Goal: Task Accomplishment & Management: Manage account settings

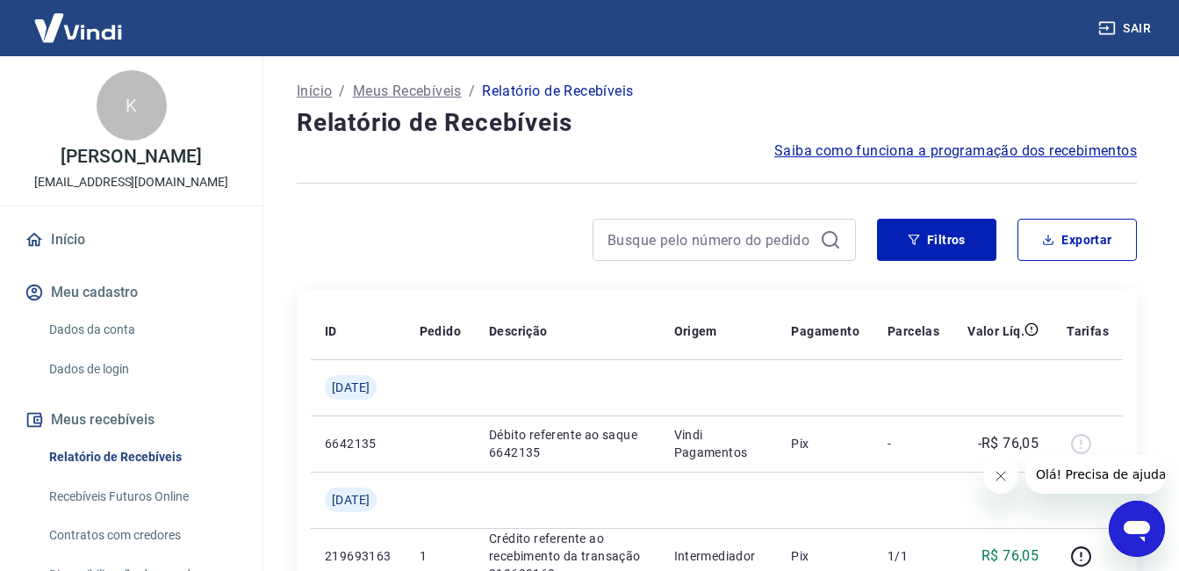
click at [97, 29] on img at bounding box center [78, 28] width 114 height 54
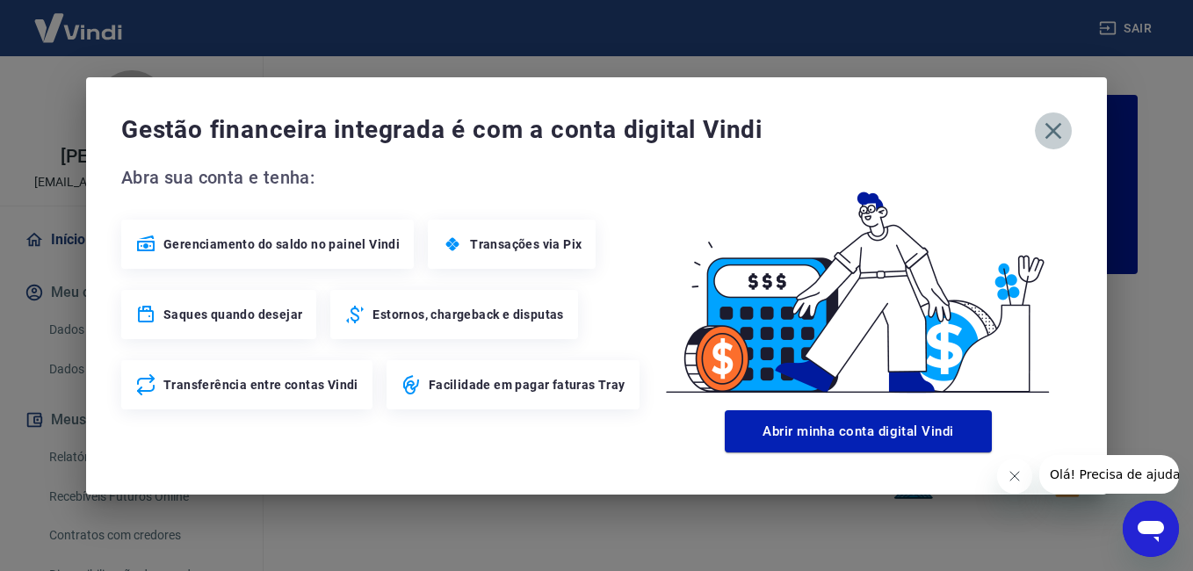
click at [1042, 132] on icon "button" at bounding box center [1053, 131] width 28 height 28
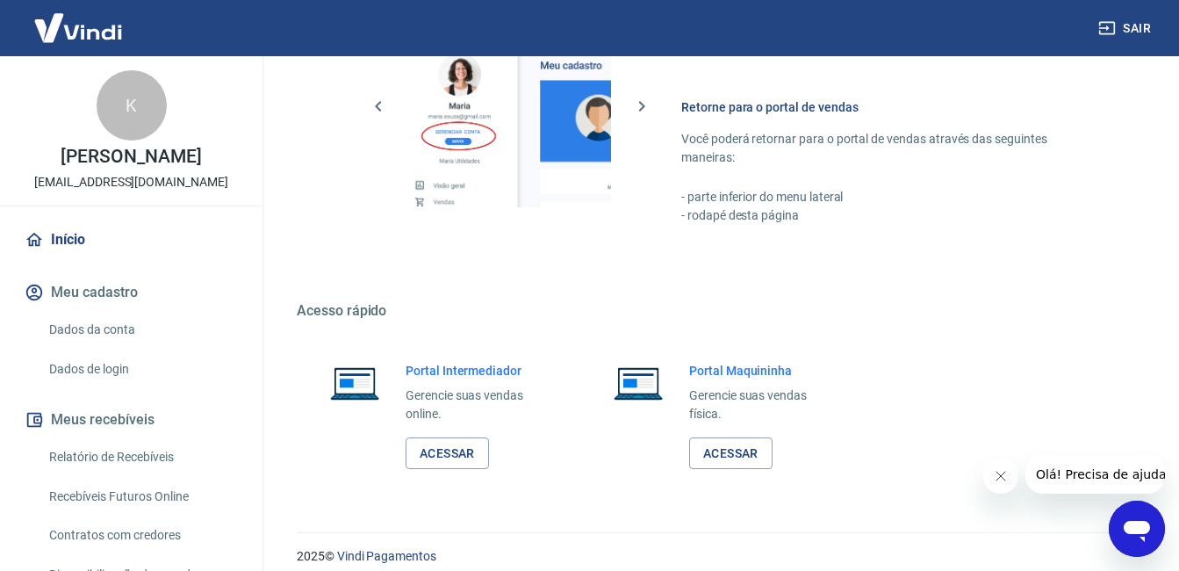
scroll to position [1052, 0]
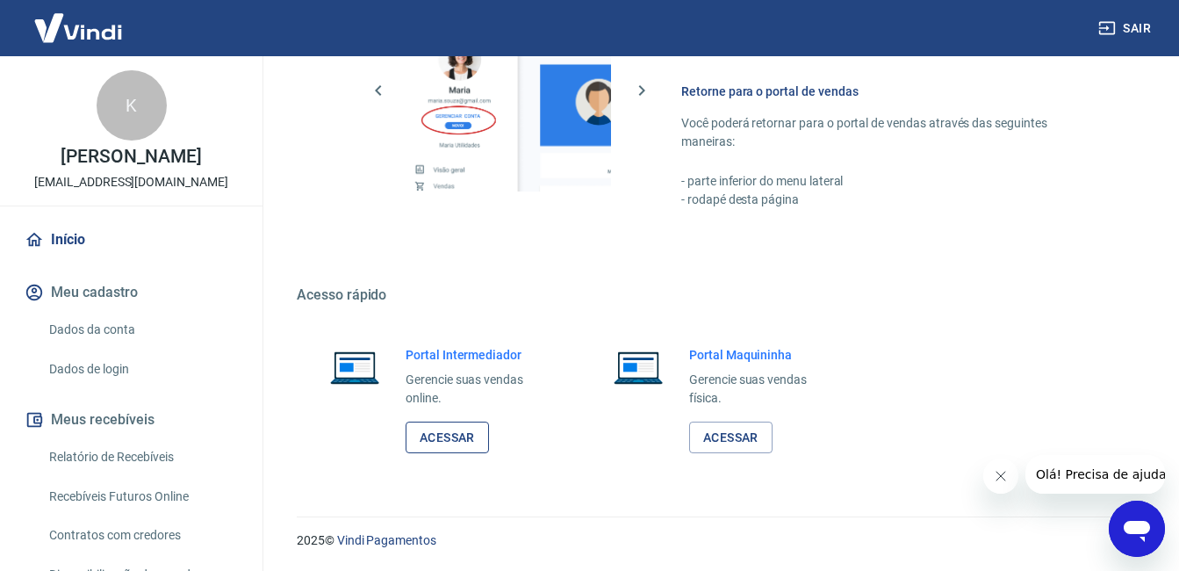
click at [456, 432] on link "Acessar" at bounding box center [447, 438] width 83 height 32
